Goal: Information Seeking & Learning: Check status

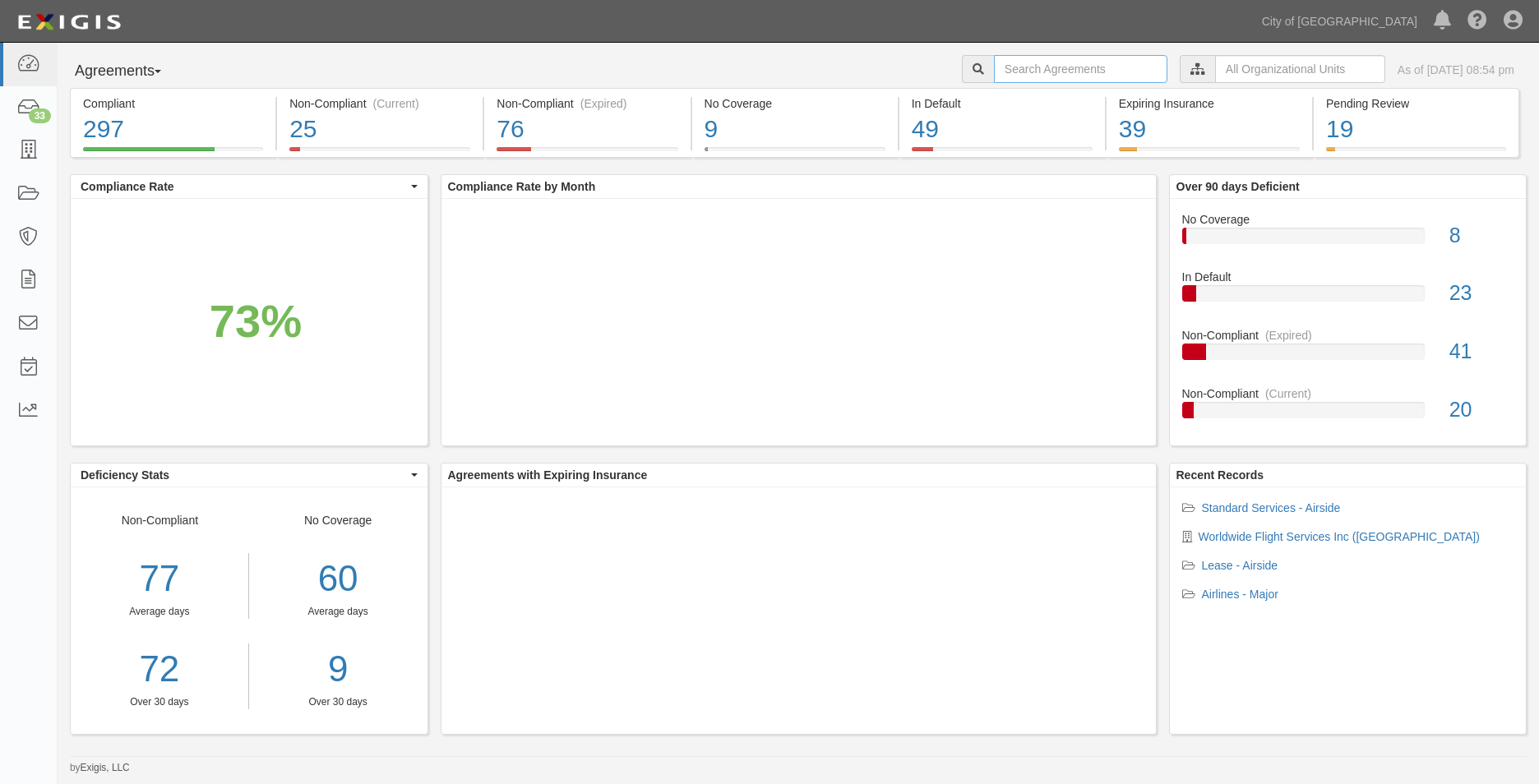
click at [1000, 63] on input "text" at bounding box center [1080, 68] width 173 height 28
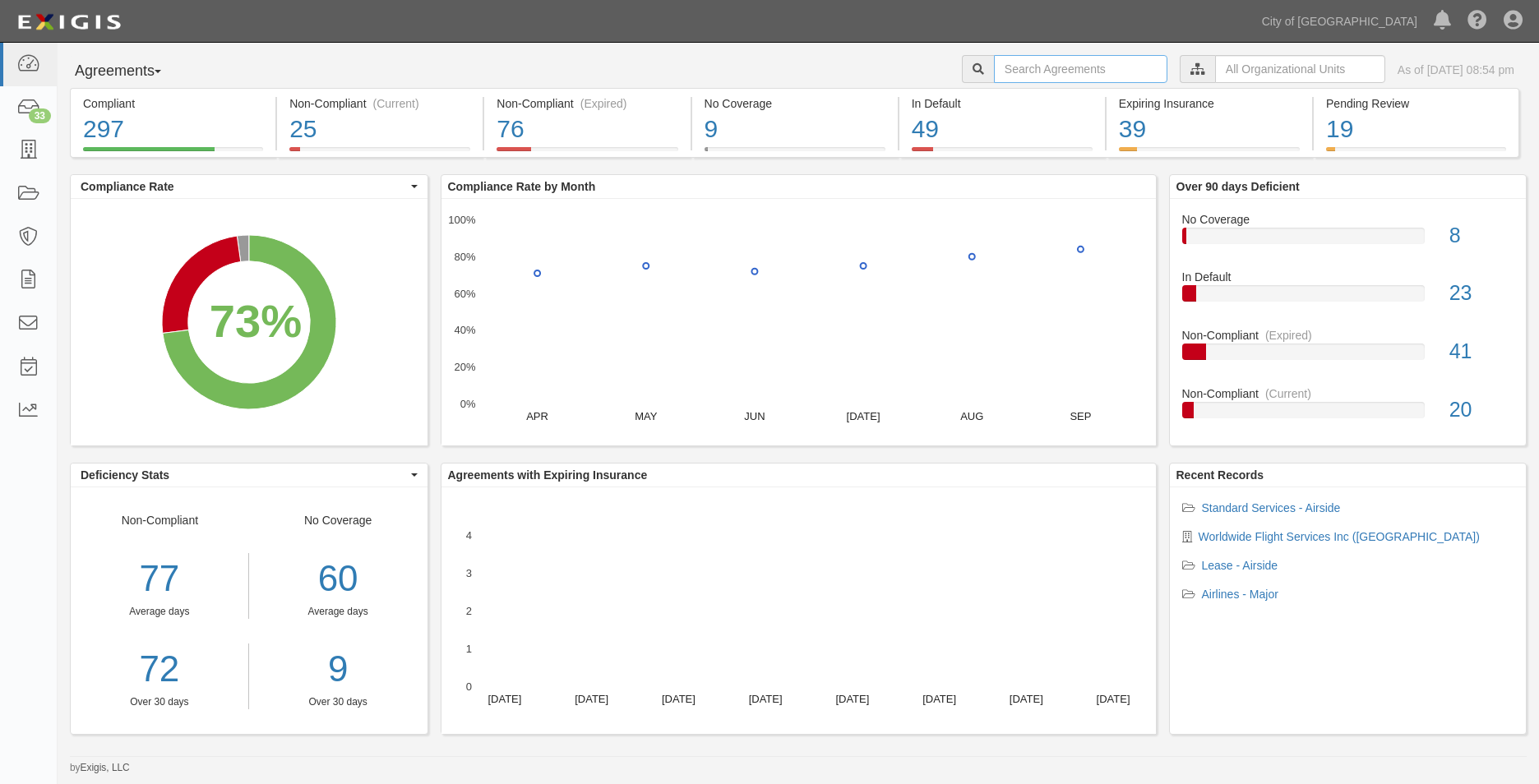
paste input "147168"
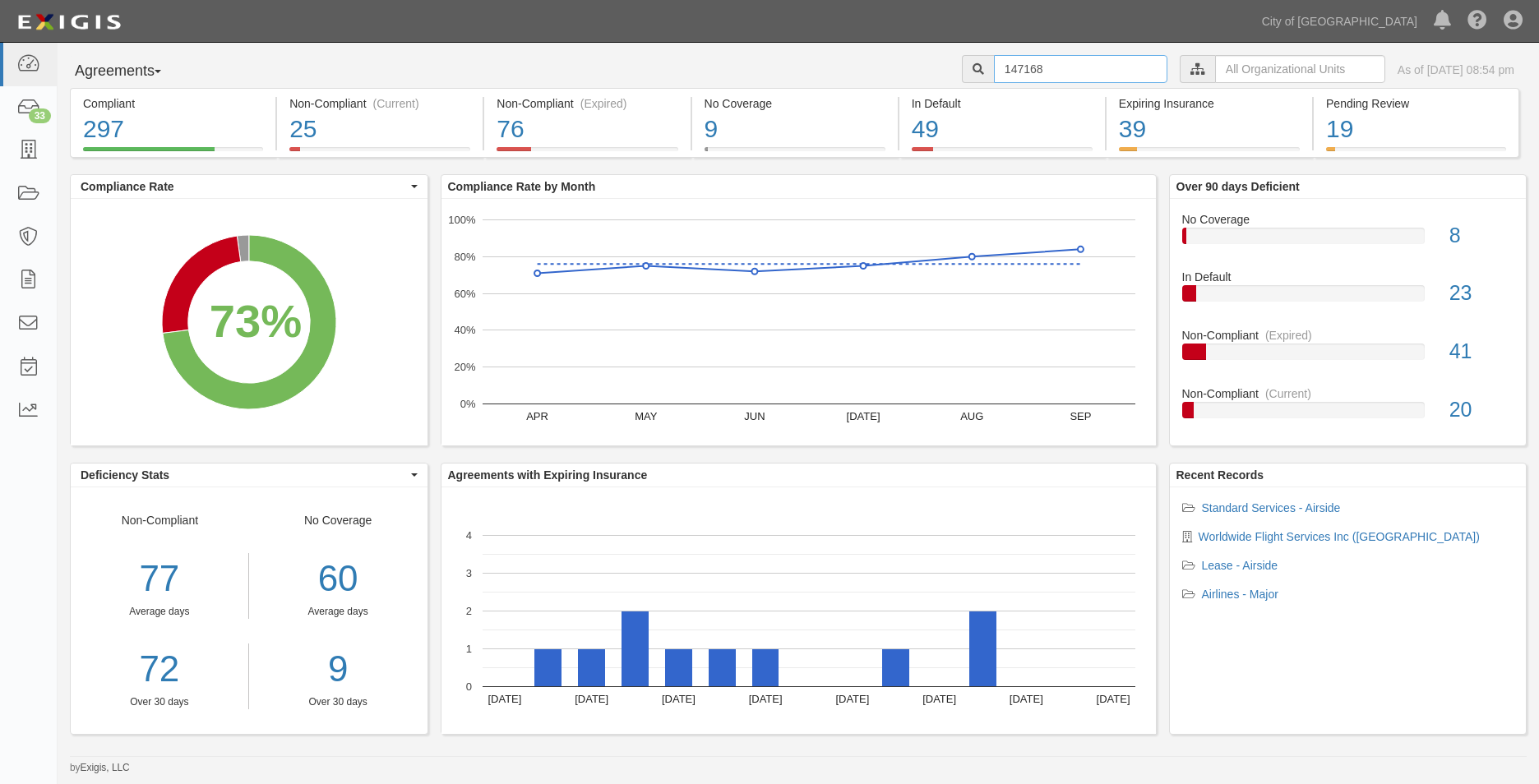
type input "147168"
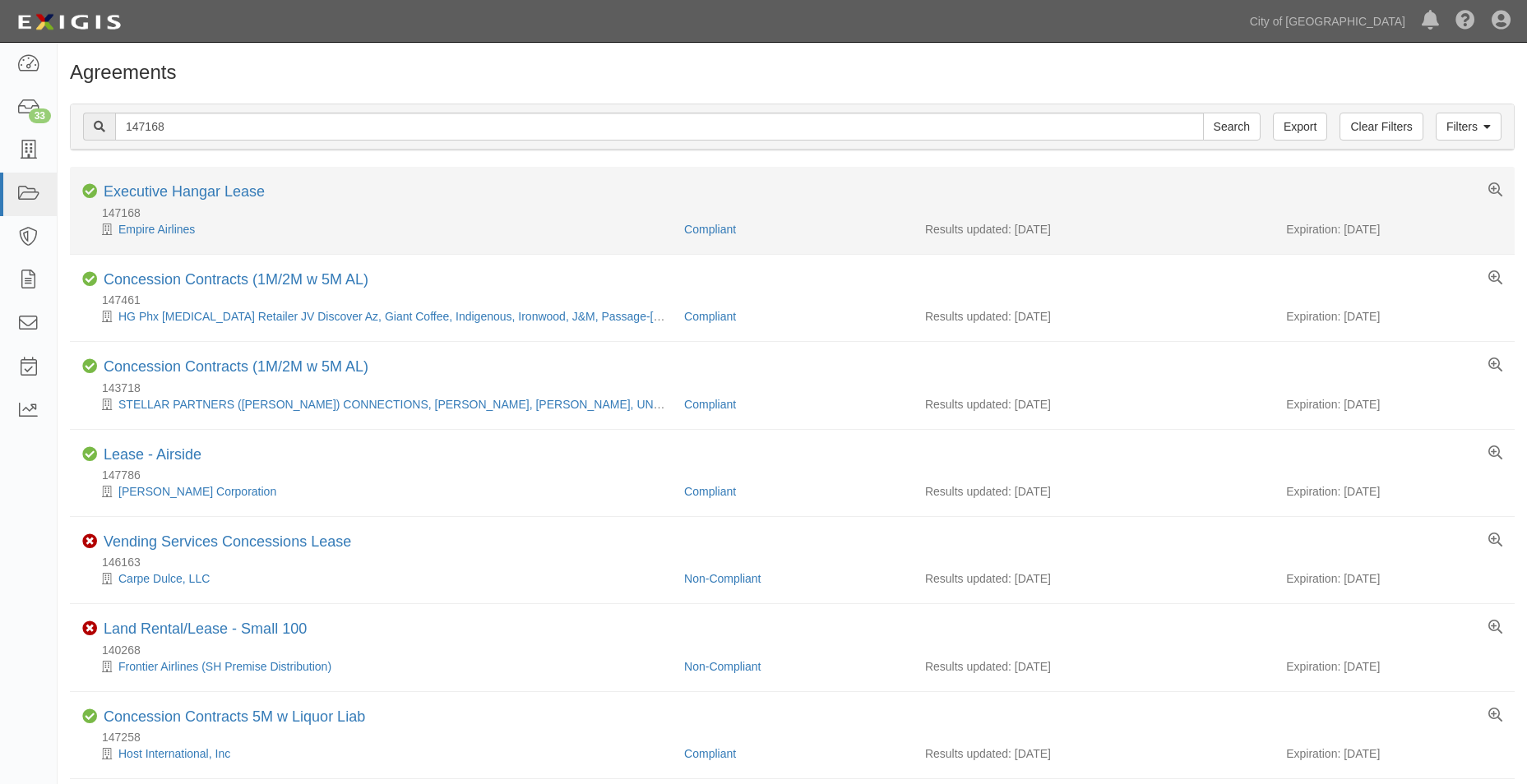
drag, startPoint x: 1411, startPoint y: 237, endPoint x: 1344, endPoint y: 231, distance: 67.3
click at [1344, 231] on li "Compliant Executive Hangar Lease 147168 Empire Airlines Compliant Results updat…" at bounding box center [792, 210] width 1444 height 87
copy div "[DATE]"
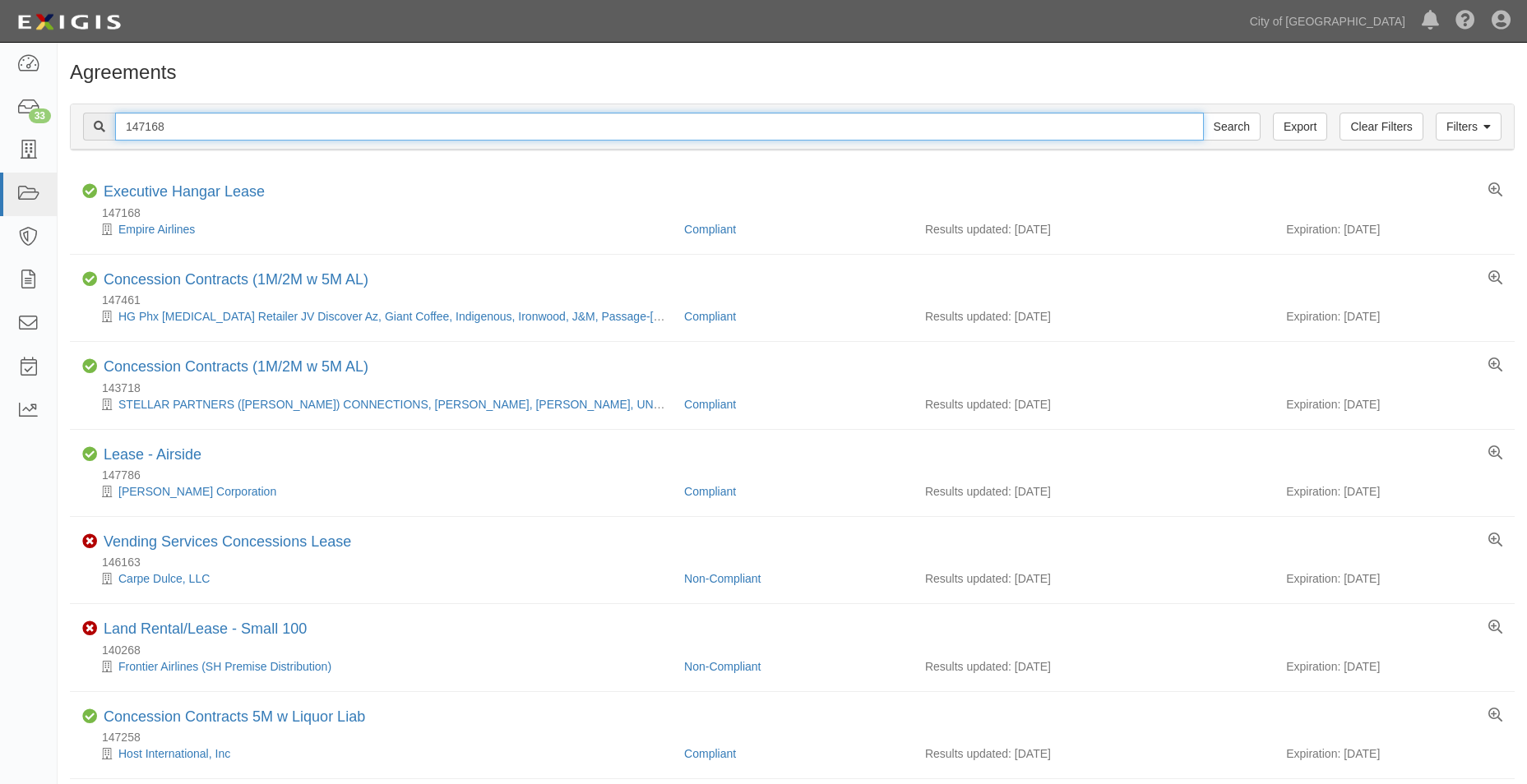
click at [160, 127] on input "147168" at bounding box center [658, 126] width 1088 height 28
drag, startPoint x: 181, startPoint y: 127, endPoint x: 14, endPoint y: 101, distance: 169.0
click at [19, 104] on body "Toggle navigation Dashboard 33 Inbox Parties Agreements Coverages Documents Mes…" at bounding box center [763, 513] width 1527 height 1027
paste input "2190"
type input "2190"
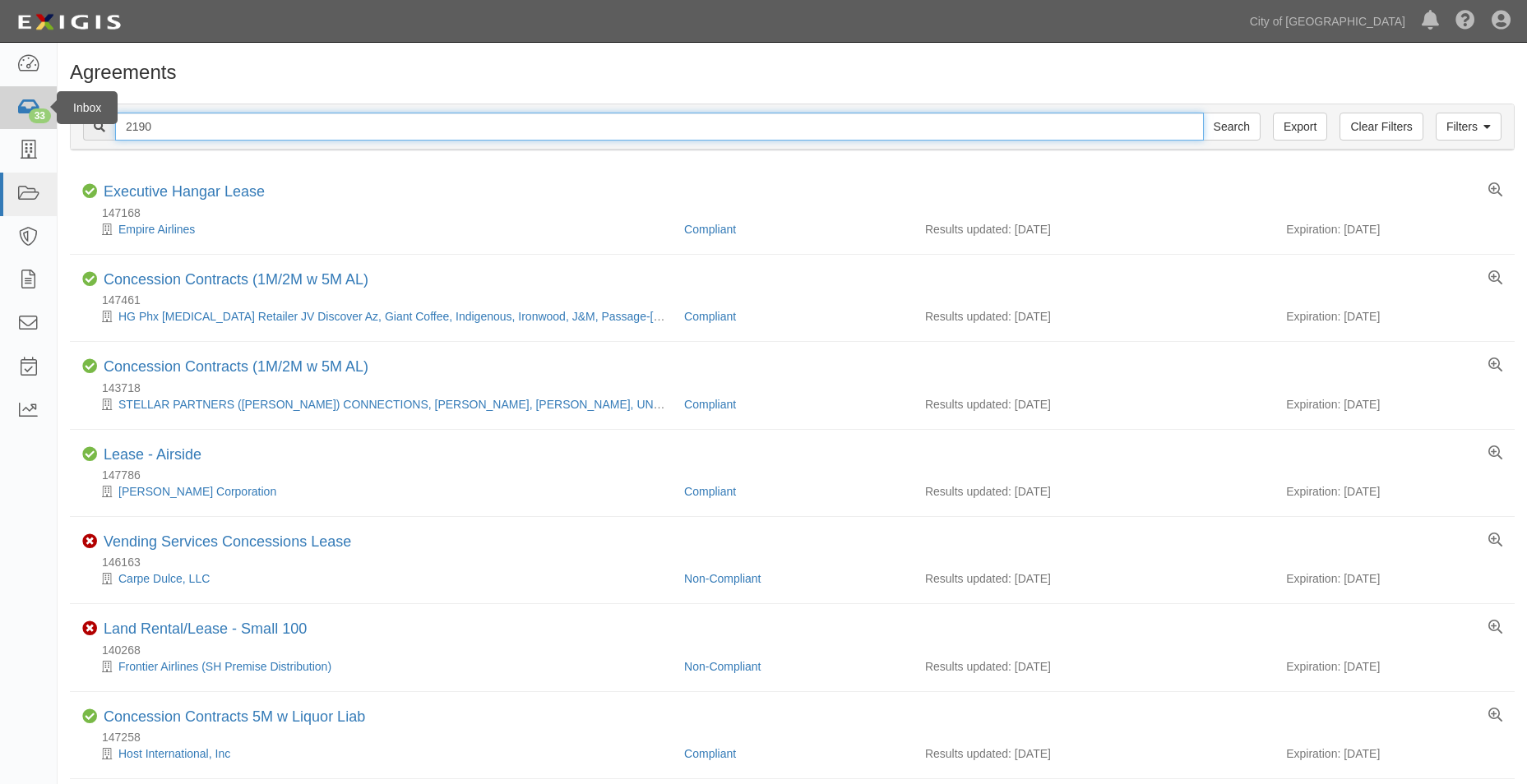
click at [1203, 112] on input "Search" at bounding box center [1232, 126] width 57 height 28
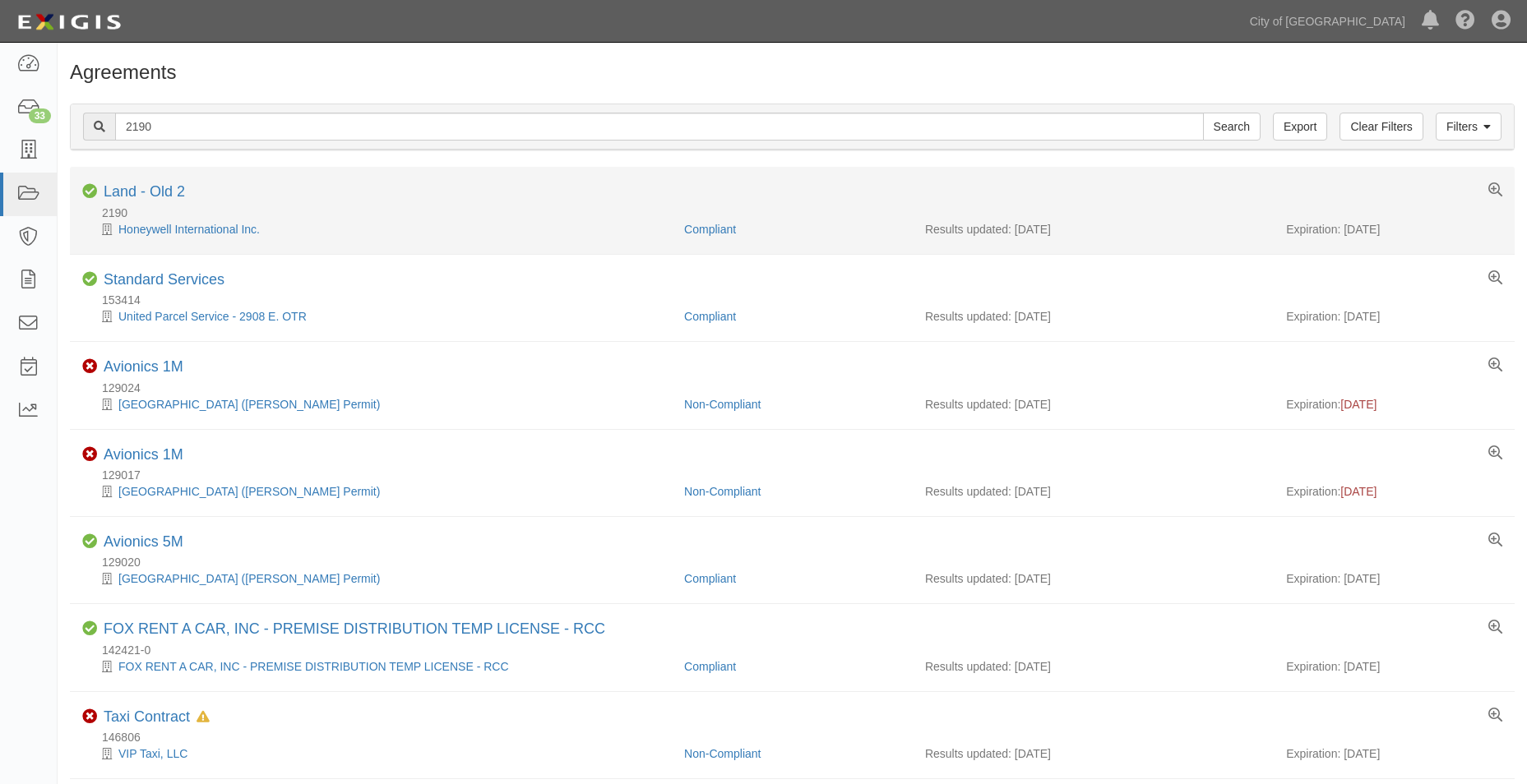
drag, startPoint x: 1375, startPoint y: 234, endPoint x: 1341, endPoint y: 234, distance: 34.0
click at [1341, 234] on div "Expiration: [DATE]" at bounding box center [1394, 229] width 216 height 16
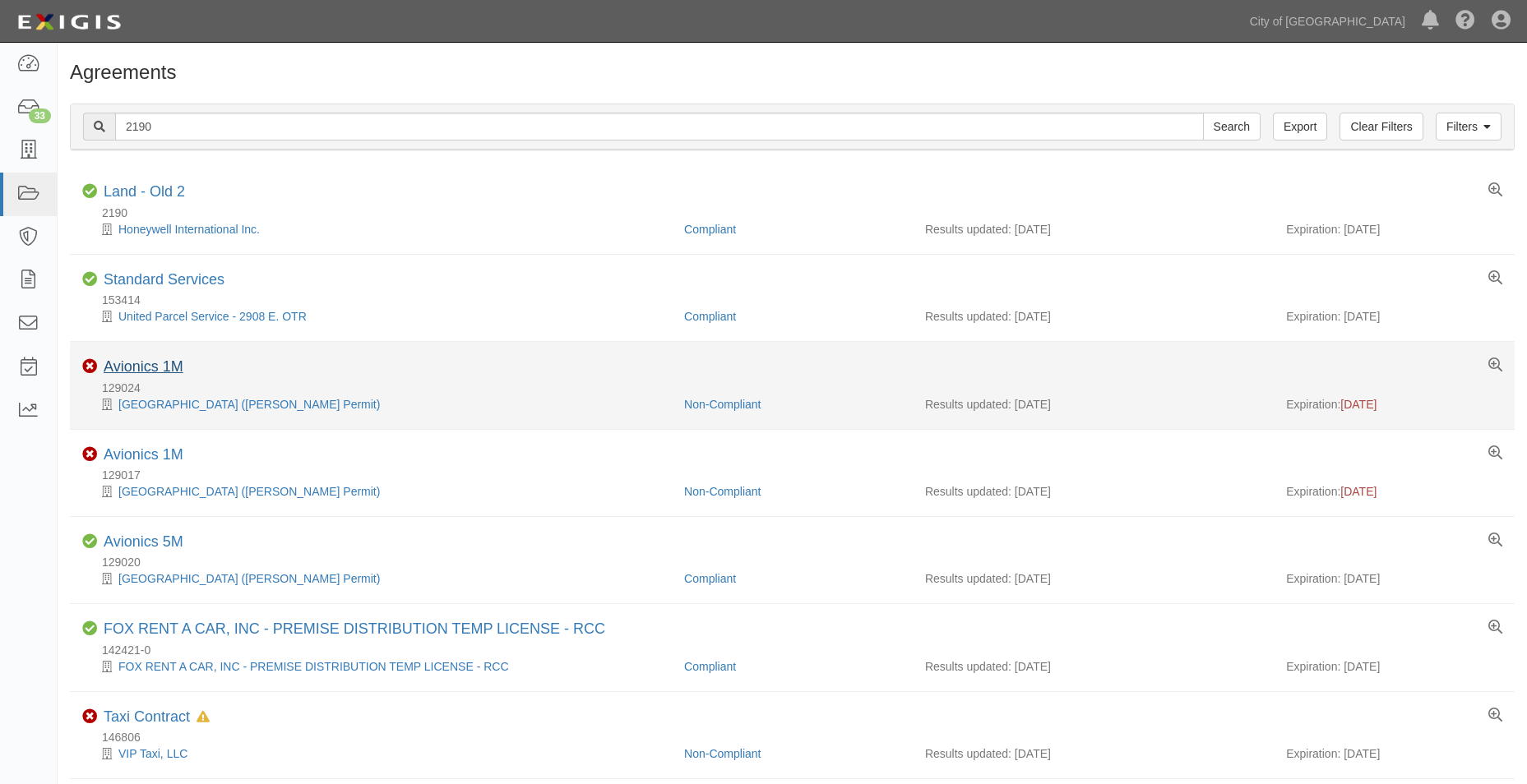
copy div "[DATE]"
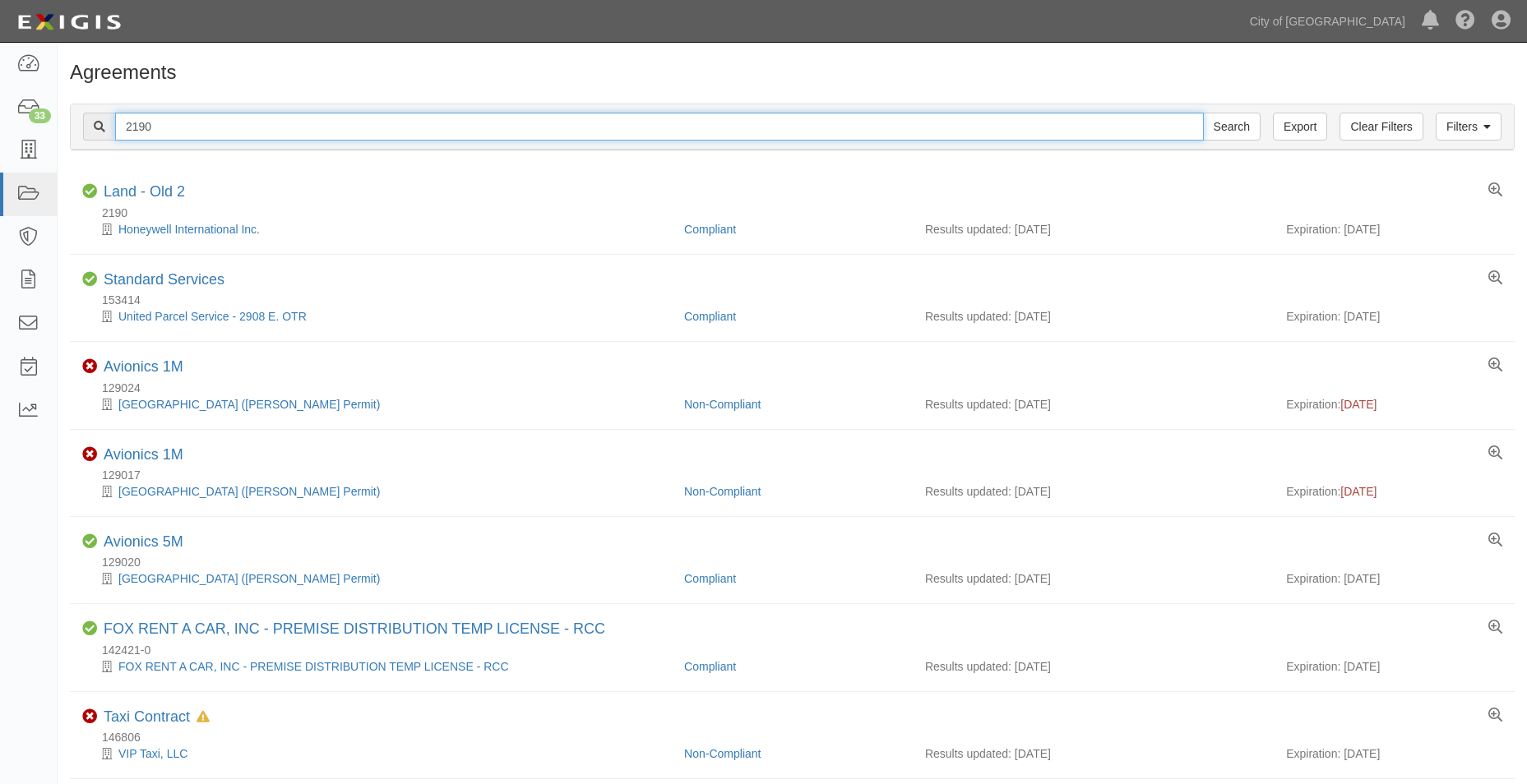
click at [203, 126] on input "2190" at bounding box center [658, 126] width 1088 height 28
type input "2"
paste input "134356"
type input "134356"
click at [1203, 112] on input "Search" at bounding box center [1232, 126] width 57 height 28
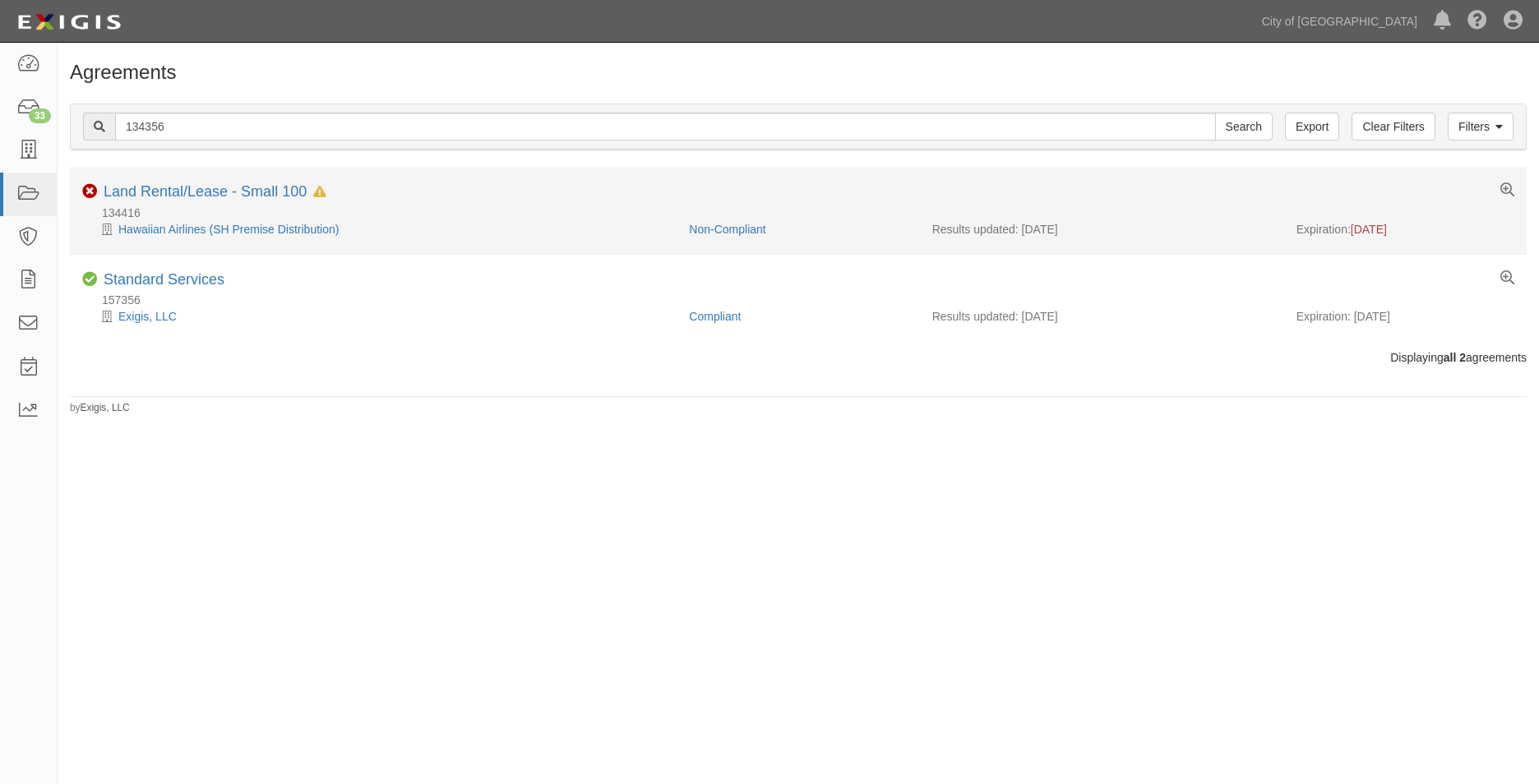
drag, startPoint x: 1426, startPoint y: 235, endPoint x: 1364, endPoint y: 234, distance: 62.0
click at [1364, 234] on div "Expiration: 08/01/2023" at bounding box center [1406, 229] width 218 height 16
